Goal: Task Accomplishment & Management: Manage account settings

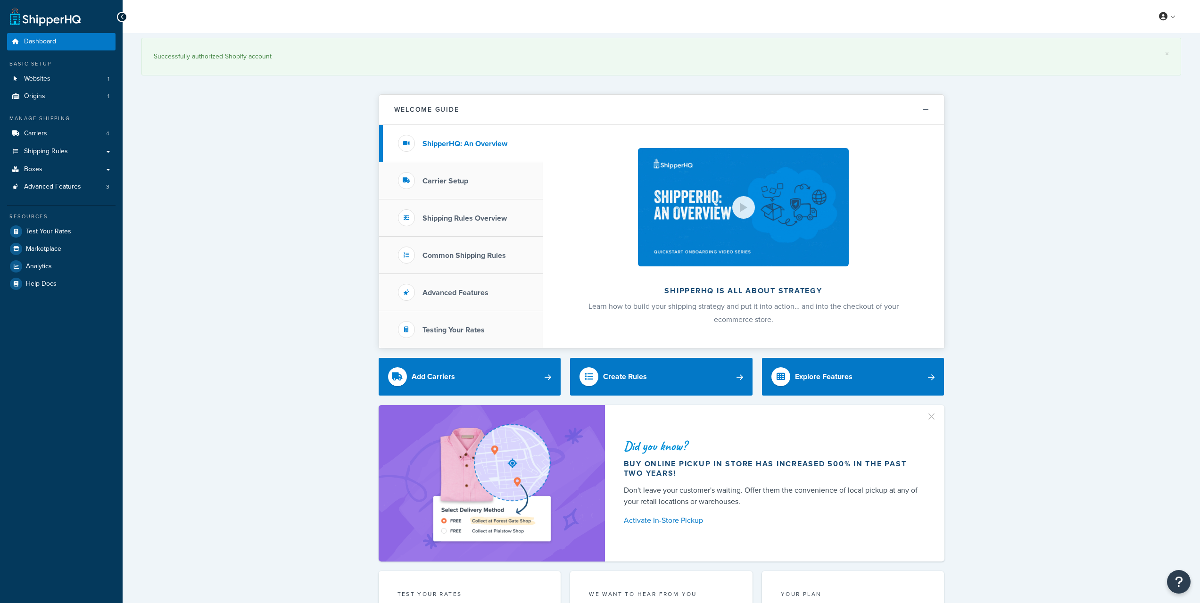
click at [302, 191] on div "× Successfully authorized Shopify account Welcome Guide ShipperHQ: An Overview …" at bounding box center [661, 613] width 1077 height 1160
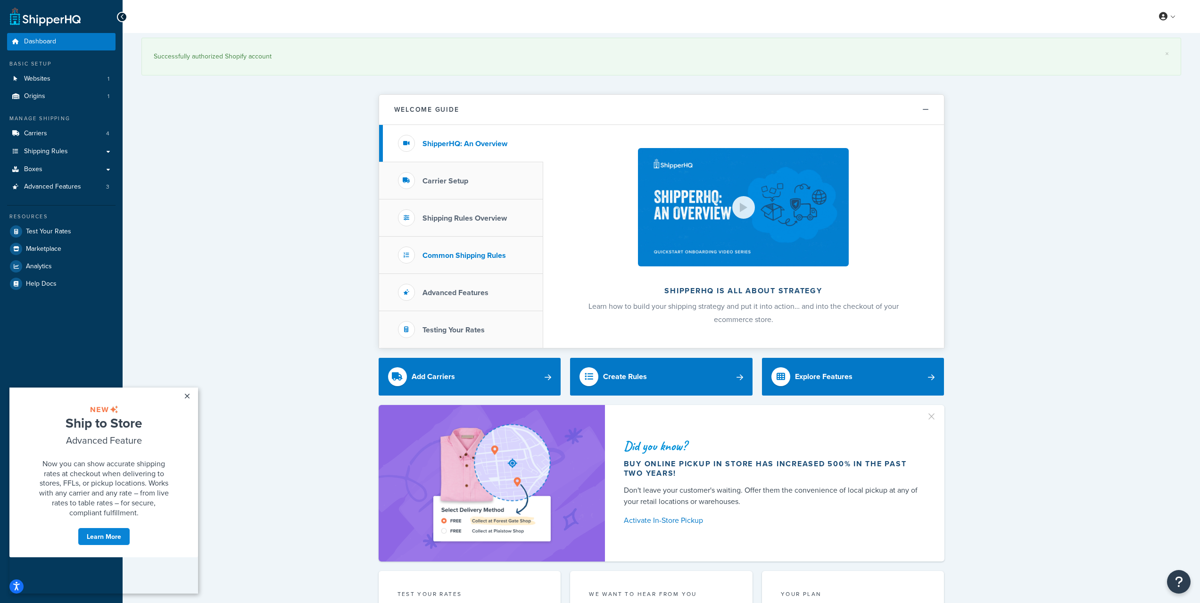
click at [481, 253] on h3 "Common Shipping Rules" at bounding box center [464, 255] width 83 height 8
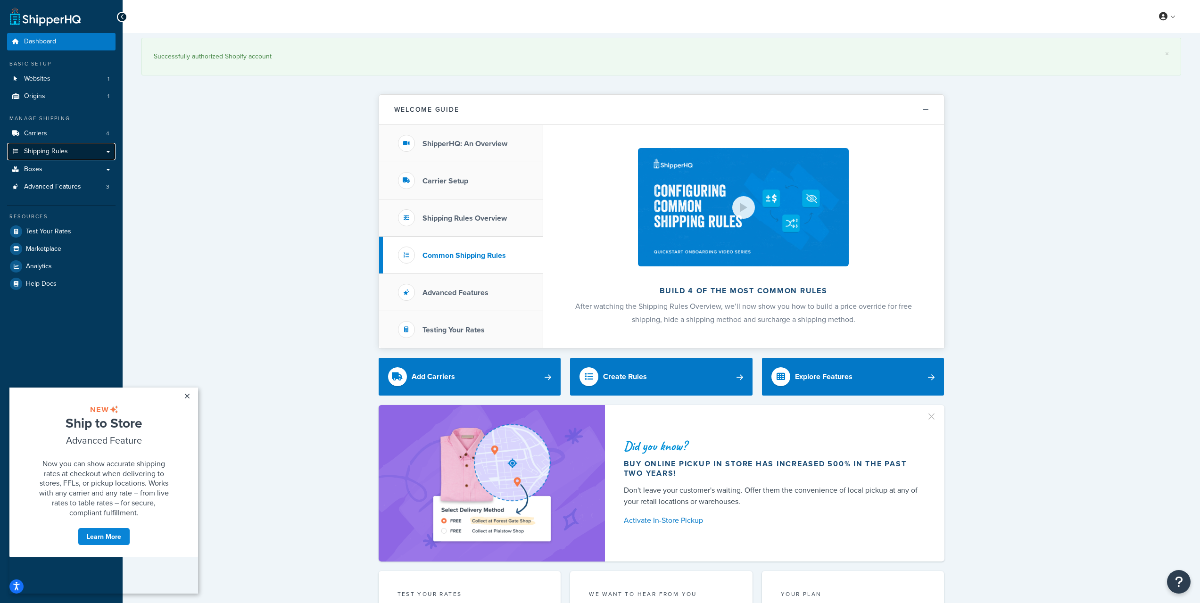
click at [64, 148] on span "Shipping Rules" at bounding box center [46, 152] width 44 height 8
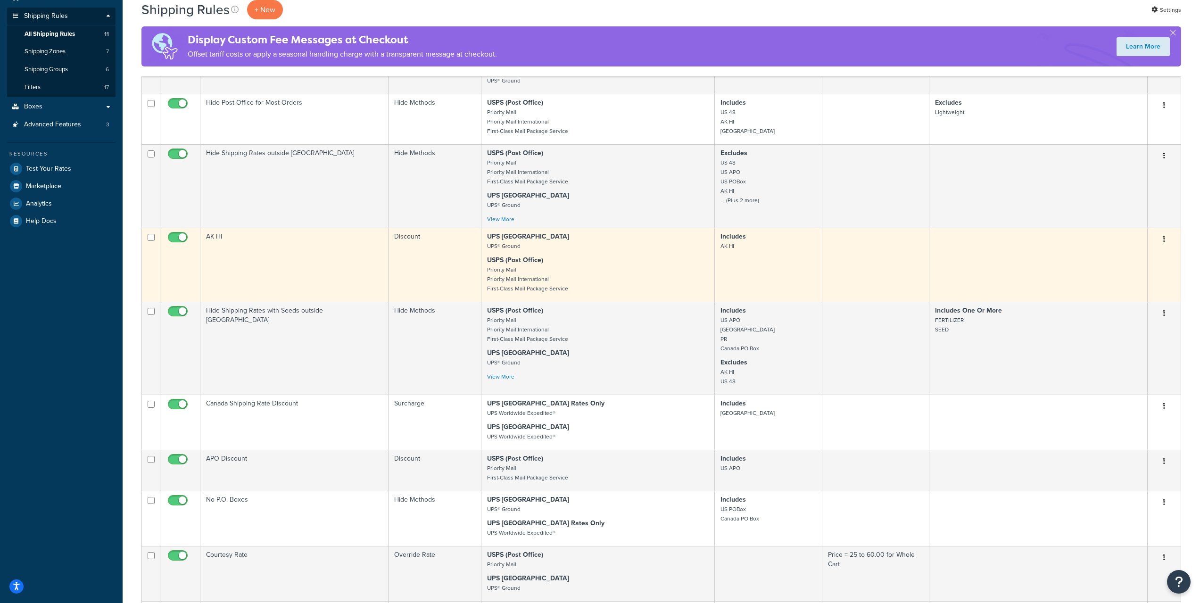
scroll to position [330, 0]
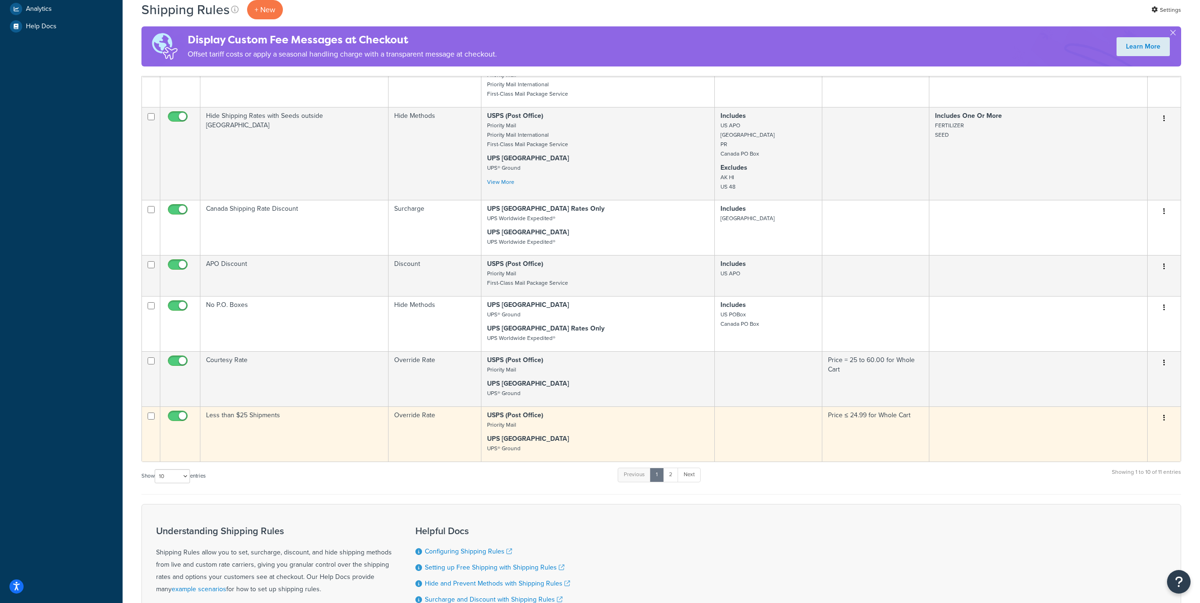
click at [179, 424] on input "checkbox" at bounding box center [179, 419] width 26 height 12
checkbox input "false"
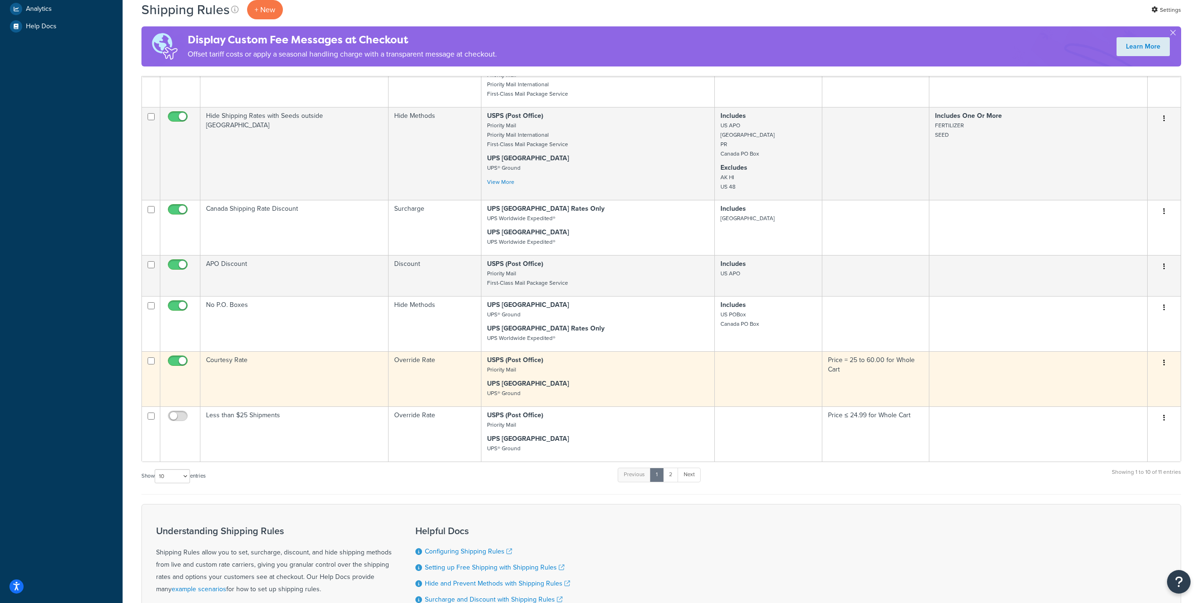
click at [181, 364] on span at bounding box center [178, 361] width 20 height 11
click at [181, 364] on input "checkbox" at bounding box center [179, 363] width 26 height 12
checkbox input "false"
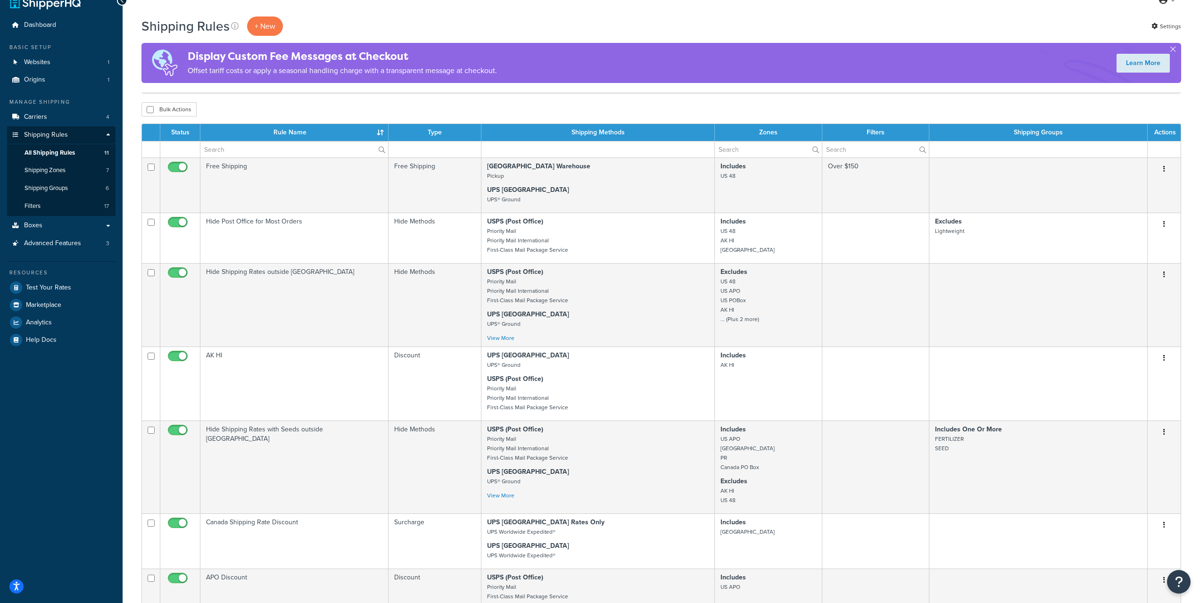
scroll to position [0, 0]
